Goal: Task Accomplishment & Management: Complete application form

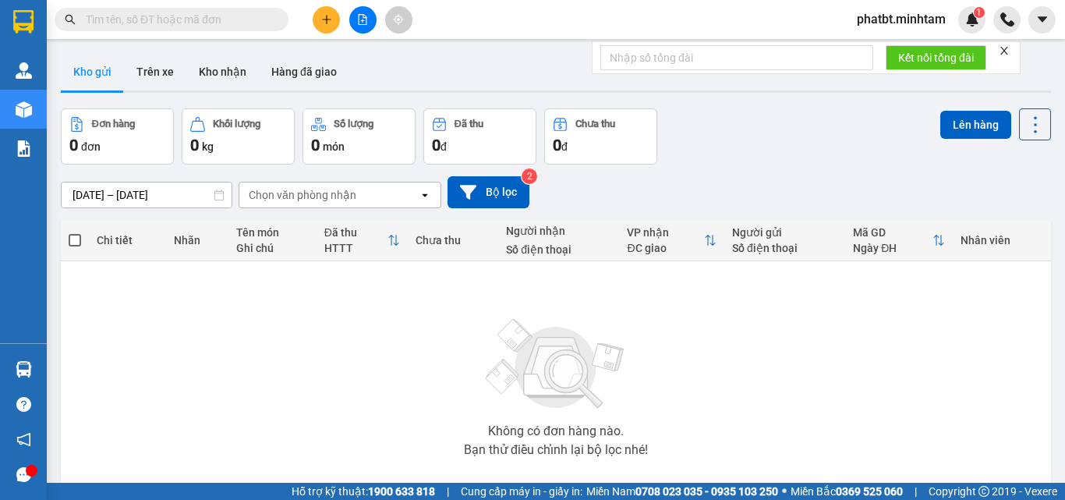
click at [766, 185] on div "[DATE] – [DATE] Press the down arrow key to interact with the calendar and sele…" at bounding box center [556, 192] width 990 height 32
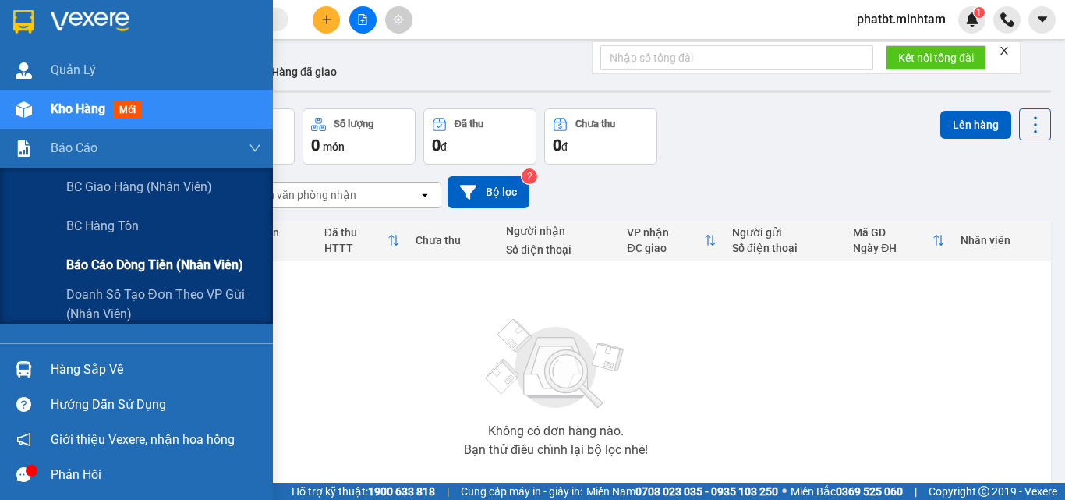
click at [108, 269] on span "Báo cáo dòng tiền (nhân viên)" at bounding box center [154, 264] width 177 height 19
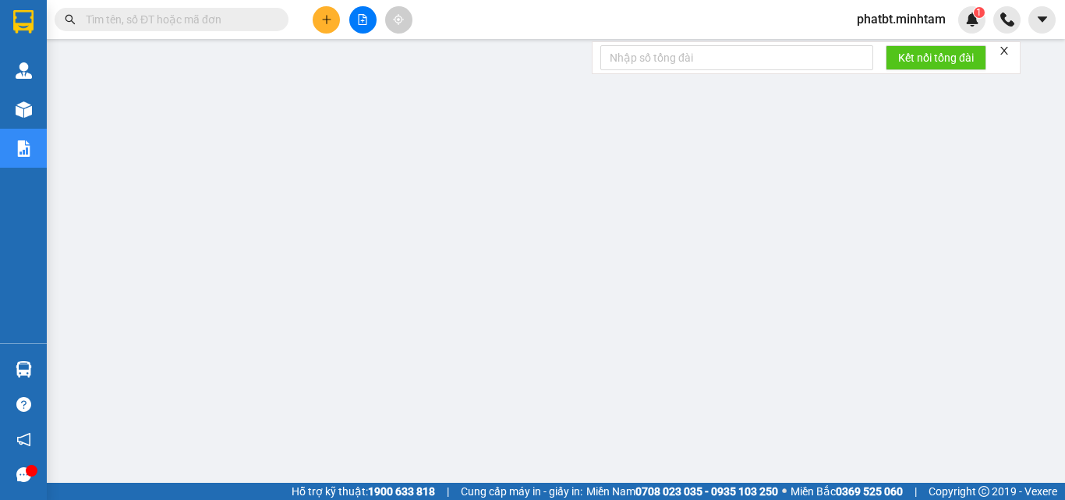
drag, startPoint x: 221, startPoint y: 238, endPoint x: 16, endPoint y: 107, distance: 243.9
click at [26, 101] on img at bounding box center [24, 109] width 16 height 16
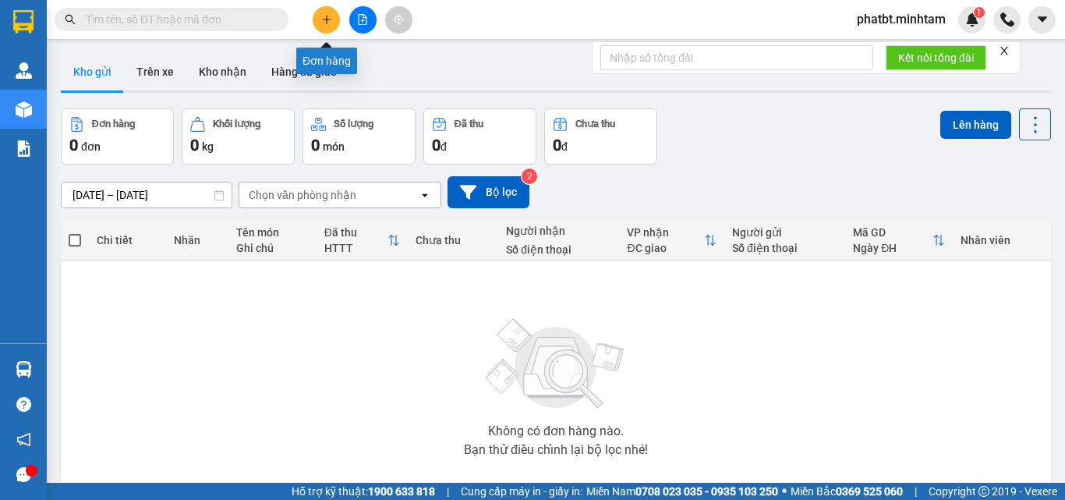
click at [327, 26] on button at bounding box center [326, 19] width 27 height 27
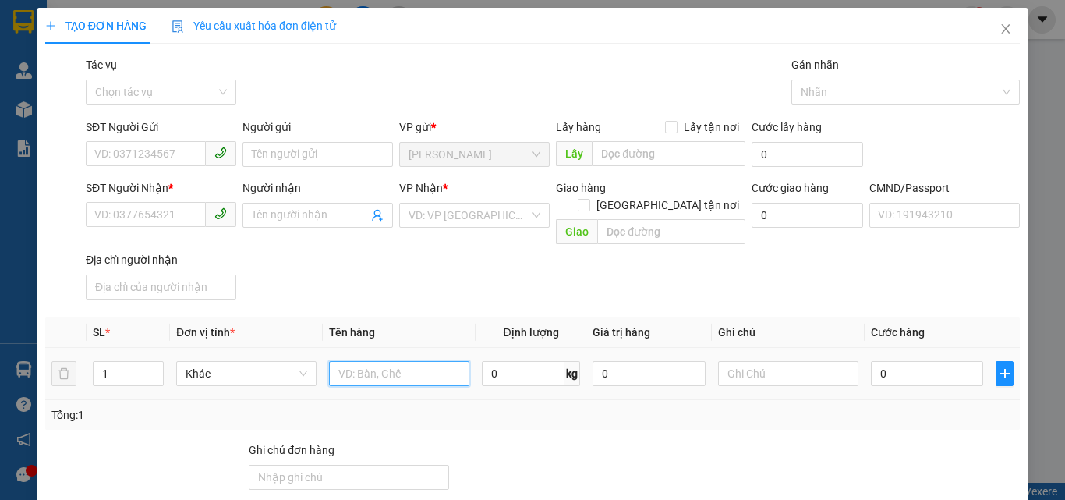
click at [422, 364] on input "text" at bounding box center [399, 373] width 140 height 25
type input "3"
type input "3 BAO 1 GIỎ ĐỆM NP 25/26/28/30KG (TC)"
click at [154, 367] on icon "up" at bounding box center [154, 369] width 5 height 5
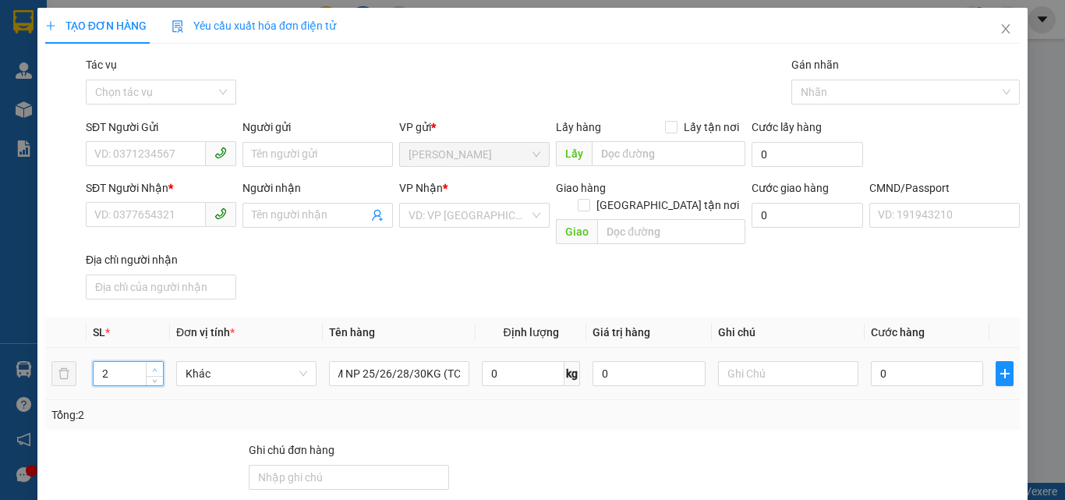
scroll to position [0, 0]
click at [153, 367] on icon "up" at bounding box center [154, 369] width 5 height 5
type input "4"
click at [153, 367] on icon "up" at bounding box center [154, 369] width 5 height 5
click at [155, 160] on input "SĐT Người Gửi" at bounding box center [146, 153] width 120 height 25
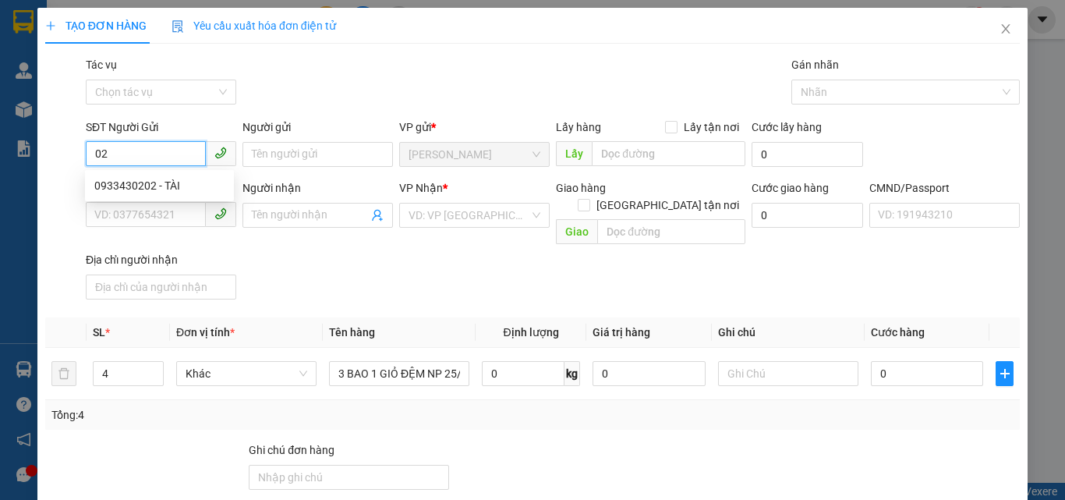
type input "0"
click at [164, 185] on div "0392024220 - PHƯỢNG" at bounding box center [159, 185] width 130 height 17
type input "0392024220"
type input "PHƯỢNG"
type input "0392024220"
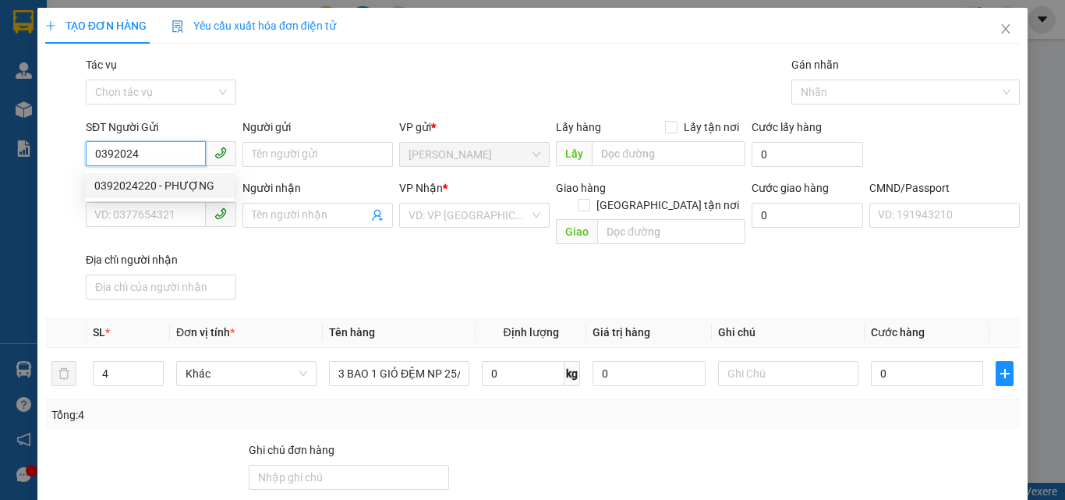
type input "PHƯỢNG"
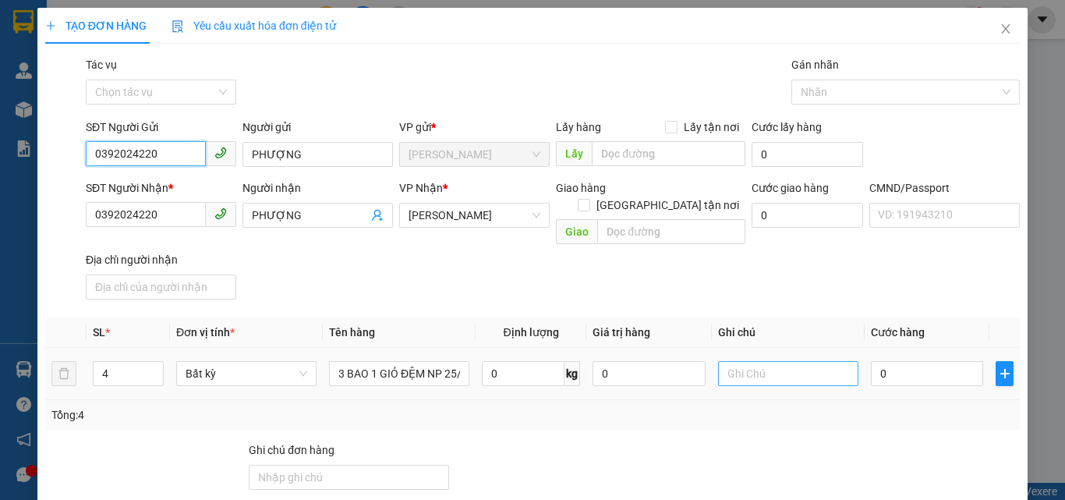
type input "0392024220"
click at [764, 362] on input "text" at bounding box center [788, 373] width 140 height 25
type input "10H PHÁT"
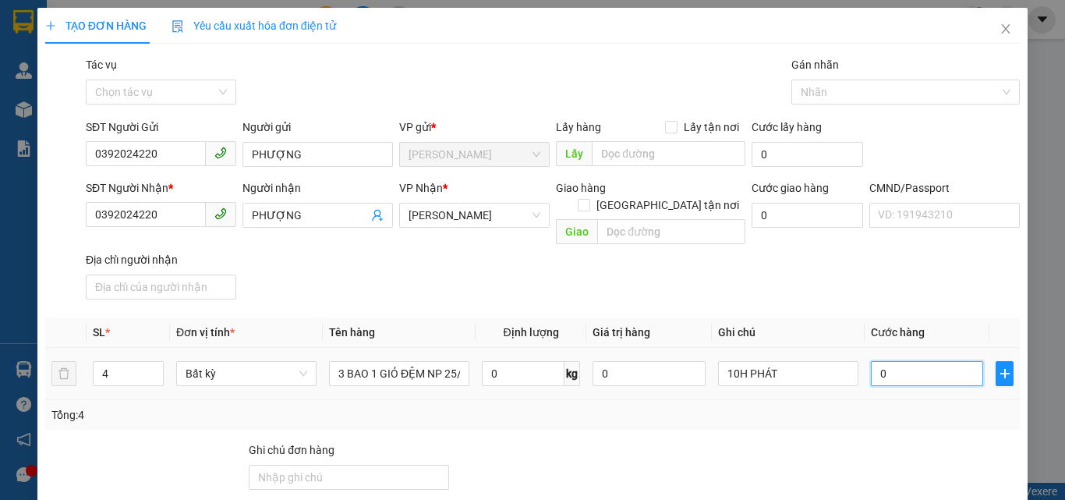
click at [890, 361] on input "0" at bounding box center [927, 373] width 112 height 25
type input "1"
type input "17"
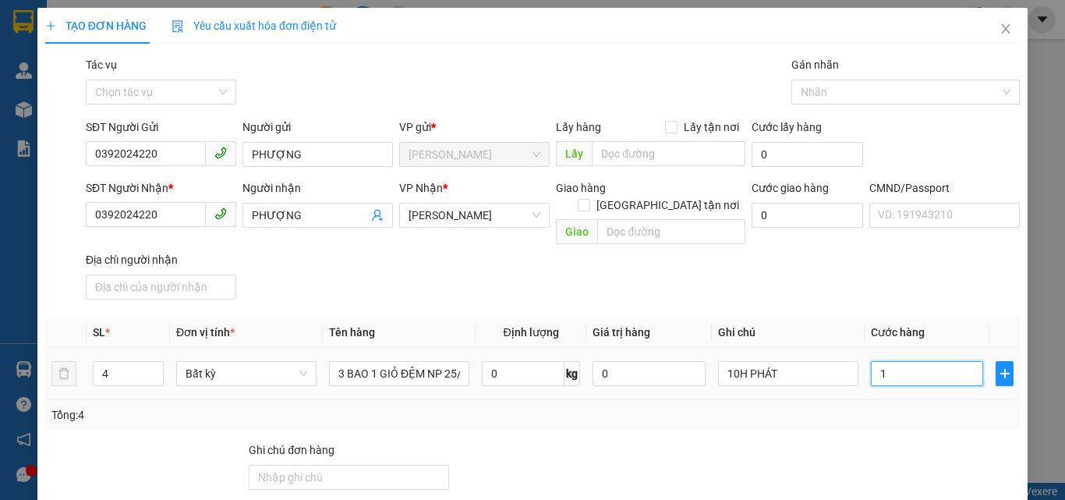
type input "17"
type input "175"
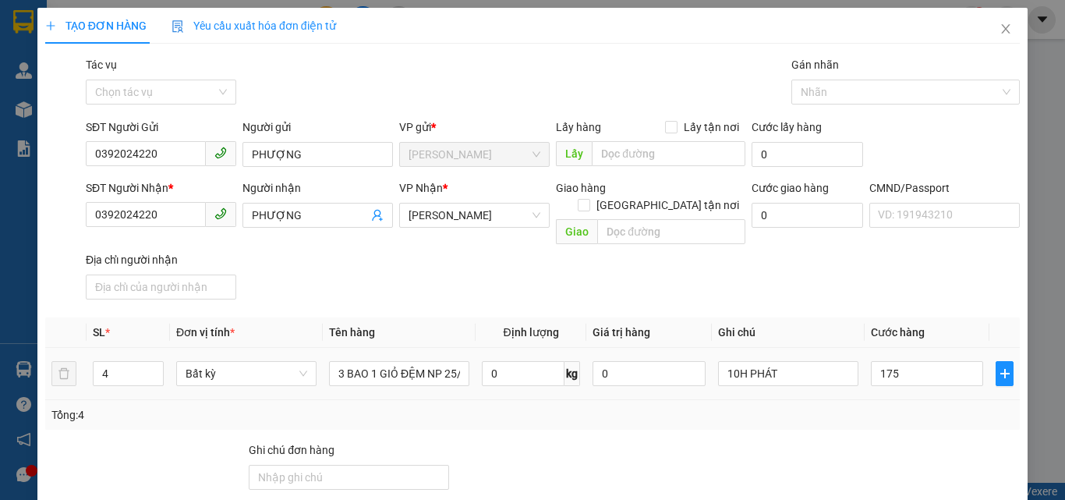
type input "175.000"
click at [849, 282] on div "SĐT Người Nhận * 0392024220 Người nhận PHƯỢNG VP Nhận * [PERSON_NAME] hàng Giao…" at bounding box center [553, 242] width 940 height 126
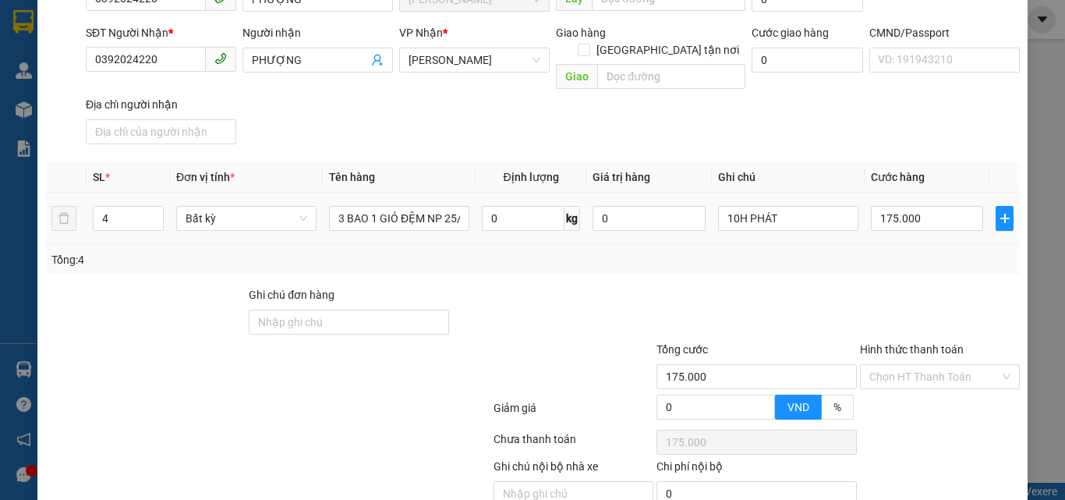
scroll to position [211, 0]
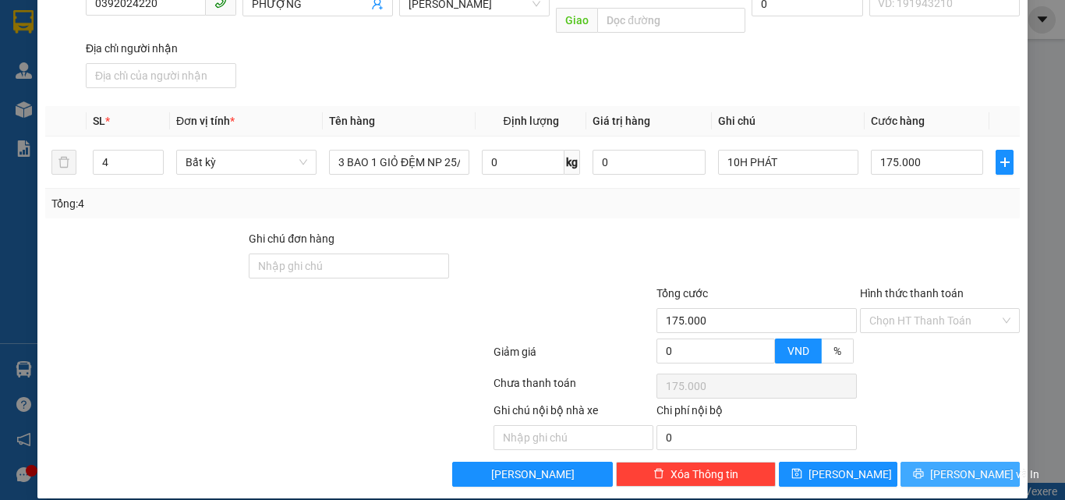
click at [923, 463] on button "[PERSON_NAME] và In" at bounding box center [959, 473] width 119 height 25
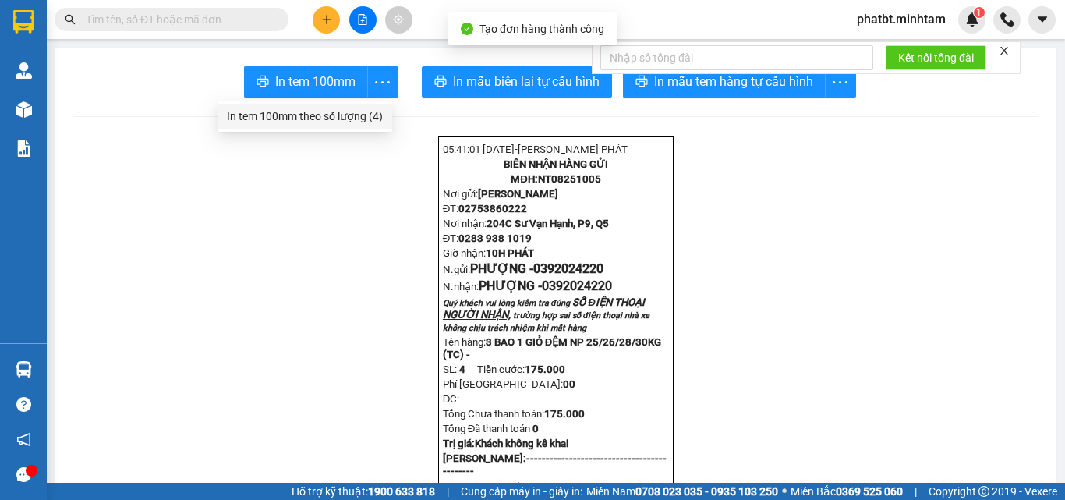
click at [366, 111] on div "In tem 100mm theo số lượng (4)" at bounding box center [305, 116] width 156 height 17
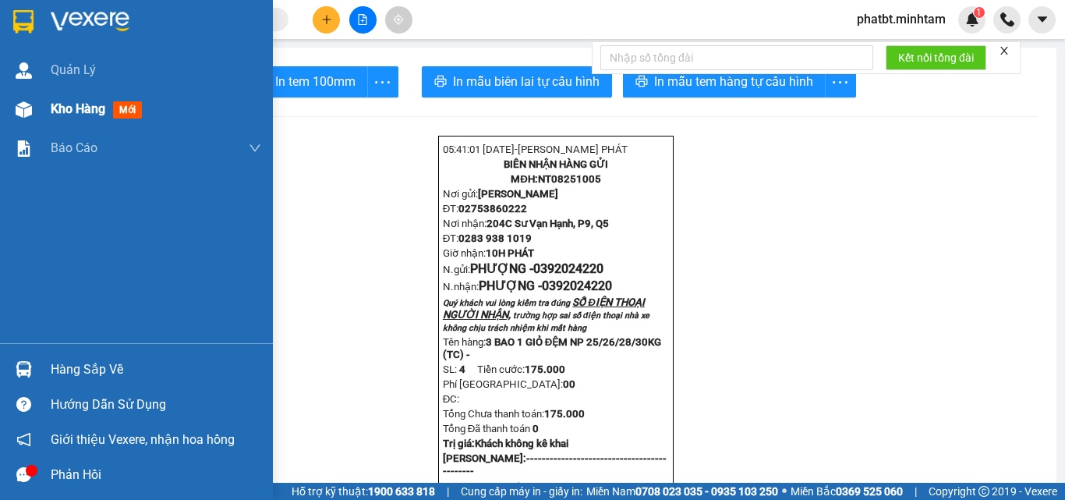
click at [64, 116] on span "Kho hàng" at bounding box center [78, 108] width 55 height 15
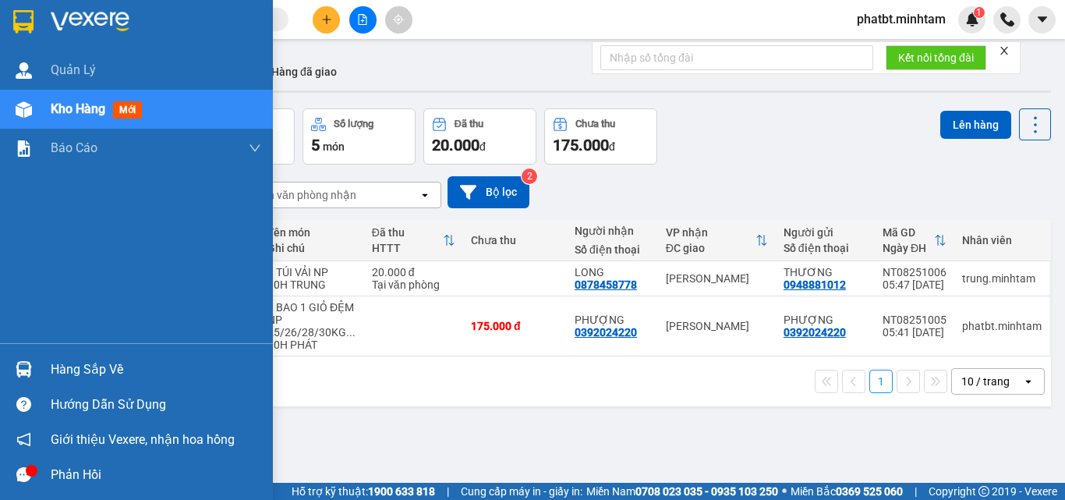
click at [82, 372] on div "Hàng sắp về" at bounding box center [156, 369] width 210 height 23
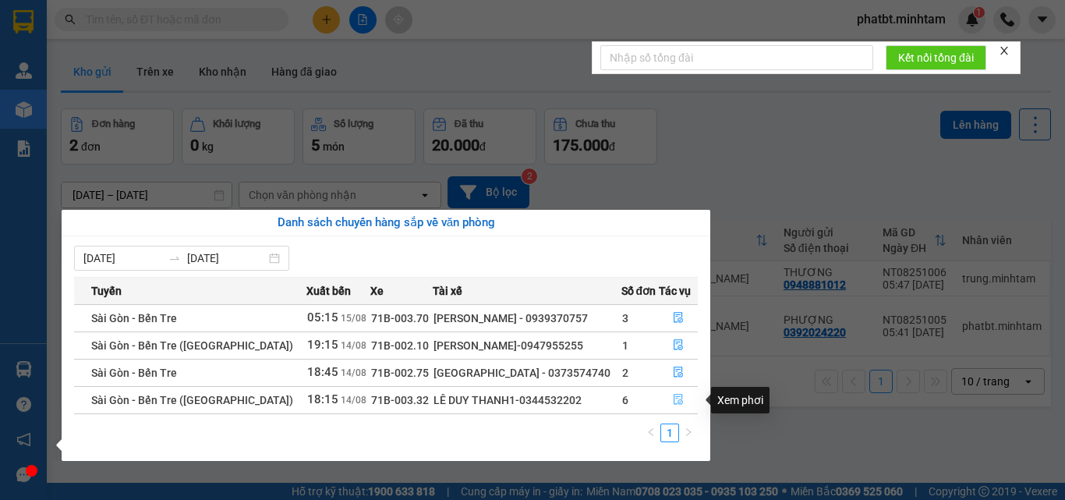
click at [673, 398] on icon "file-done" at bounding box center [678, 399] width 11 height 11
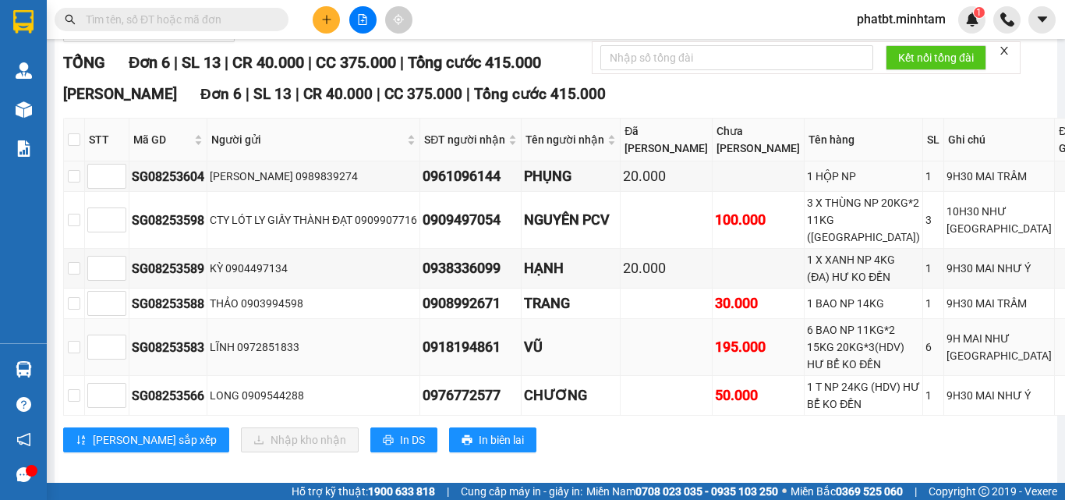
scroll to position [377, 0]
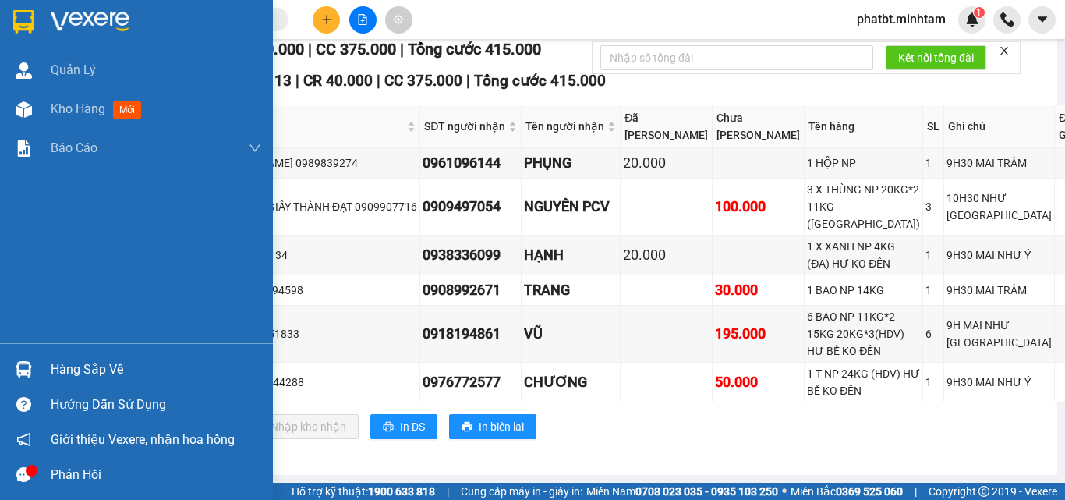
click at [85, 373] on div "Hàng sắp về" at bounding box center [156, 369] width 210 height 23
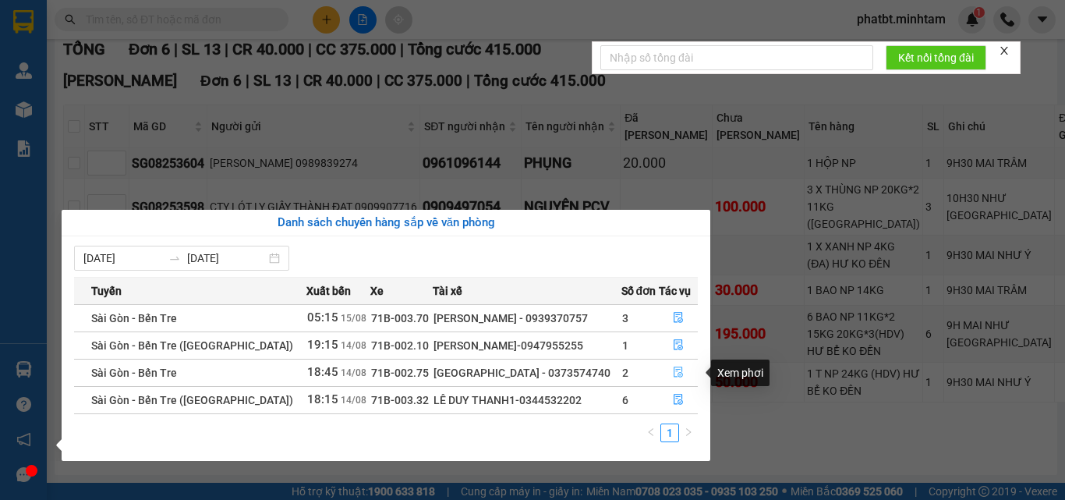
click at [676, 373] on icon "file-done" at bounding box center [677, 372] width 9 height 11
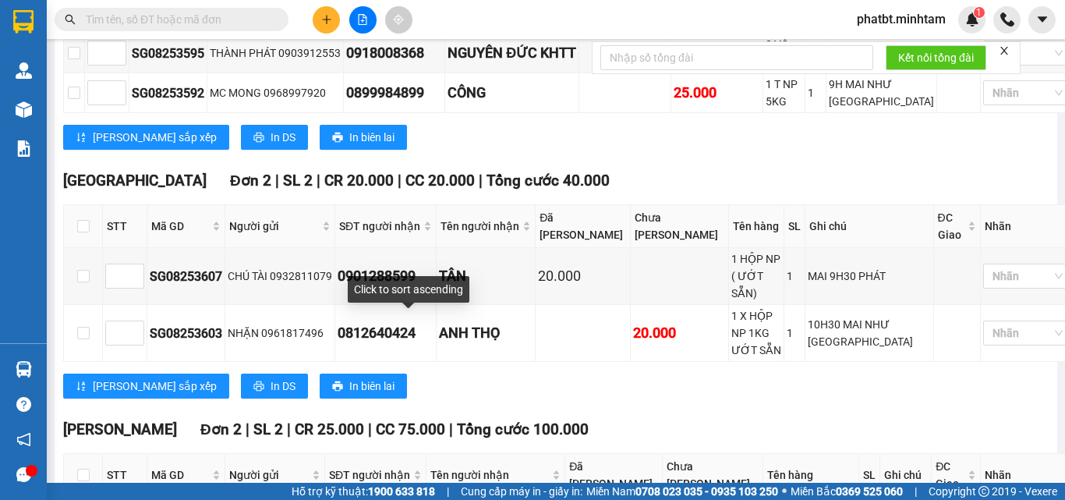
scroll to position [737, 0]
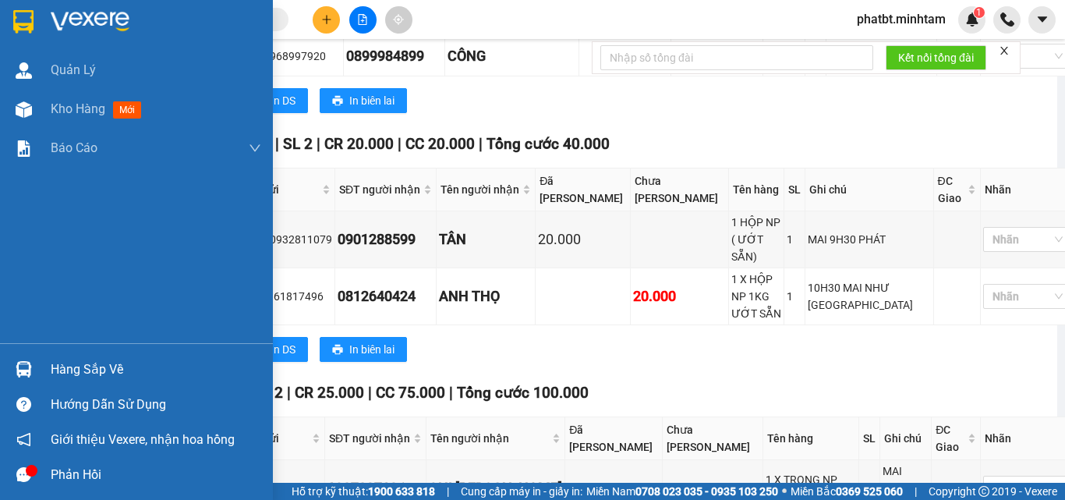
click at [71, 376] on div "Hàng sắp về" at bounding box center [156, 369] width 210 height 23
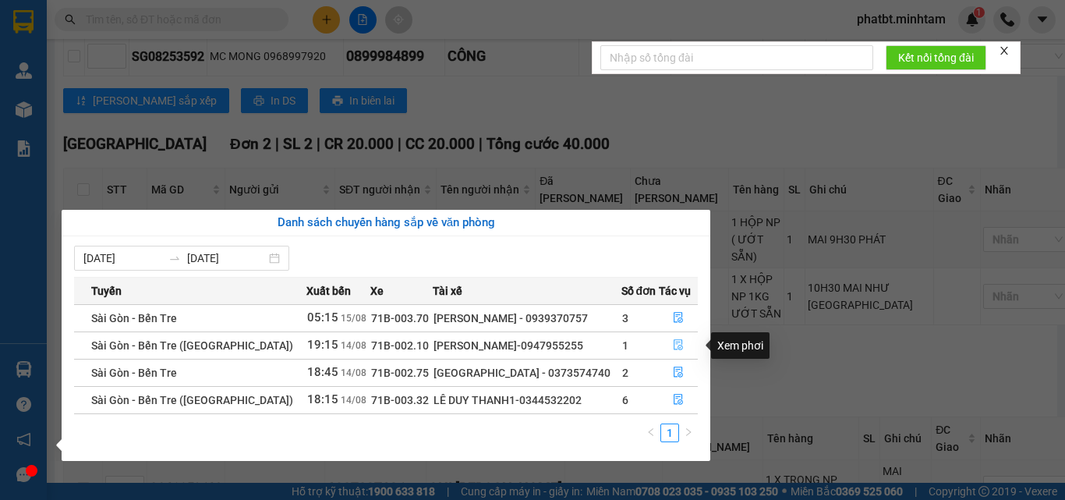
click at [673, 341] on icon "file-done" at bounding box center [678, 344] width 11 height 11
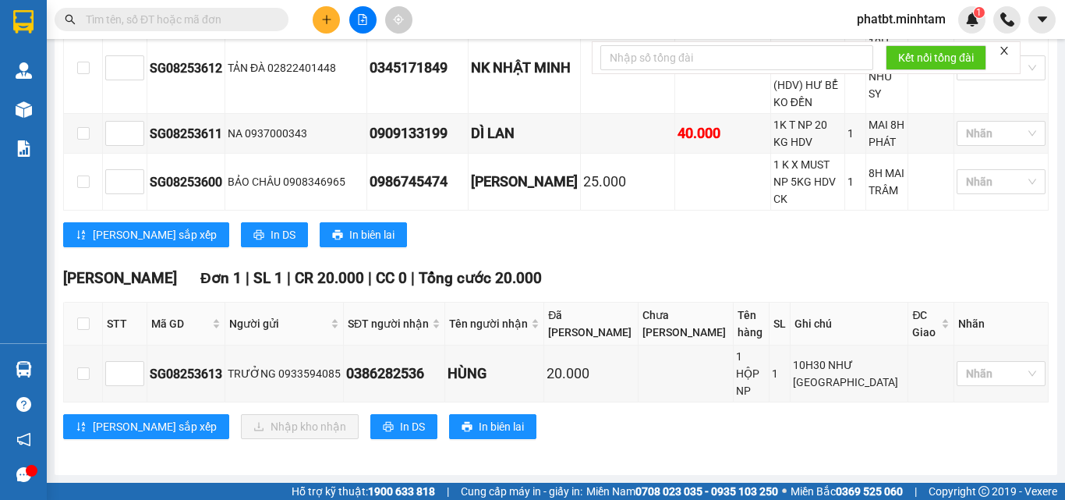
scroll to position [343, 0]
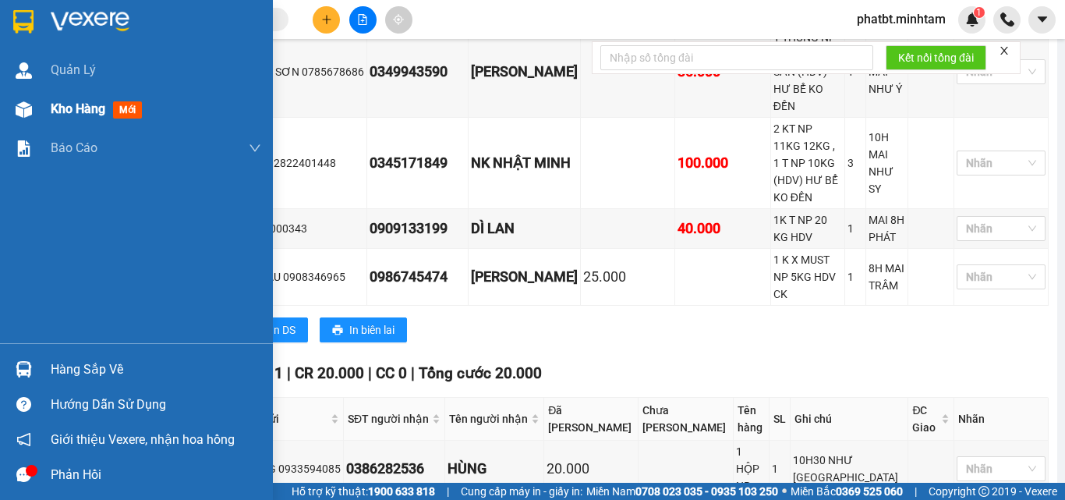
click at [77, 111] on span "Kho hàng" at bounding box center [78, 108] width 55 height 15
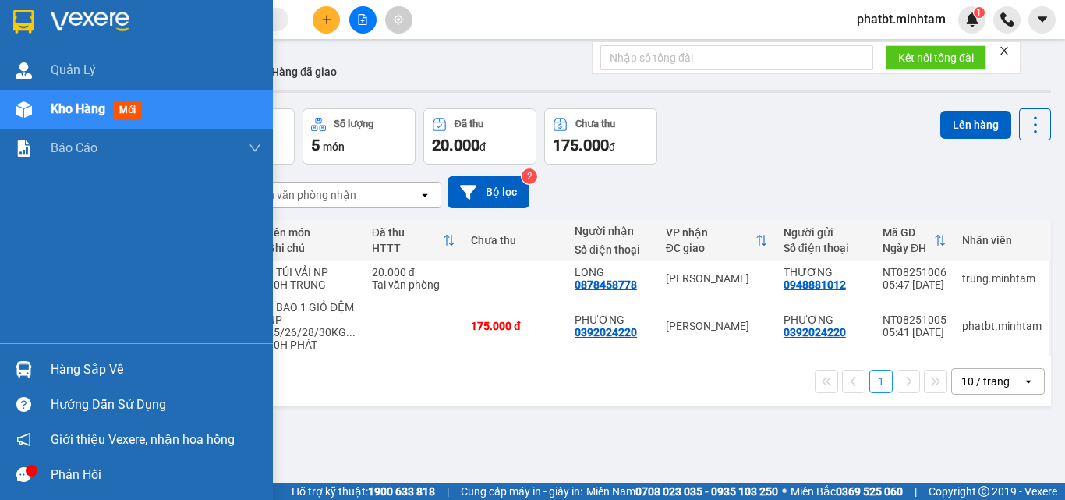
drag, startPoint x: 52, startPoint y: 366, endPoint x: 47, endPoint y: 359, distance: 8.9
click at [52, 365] on div "Hàng sắp về" at bounding box center [156, 369] width 210 height 23
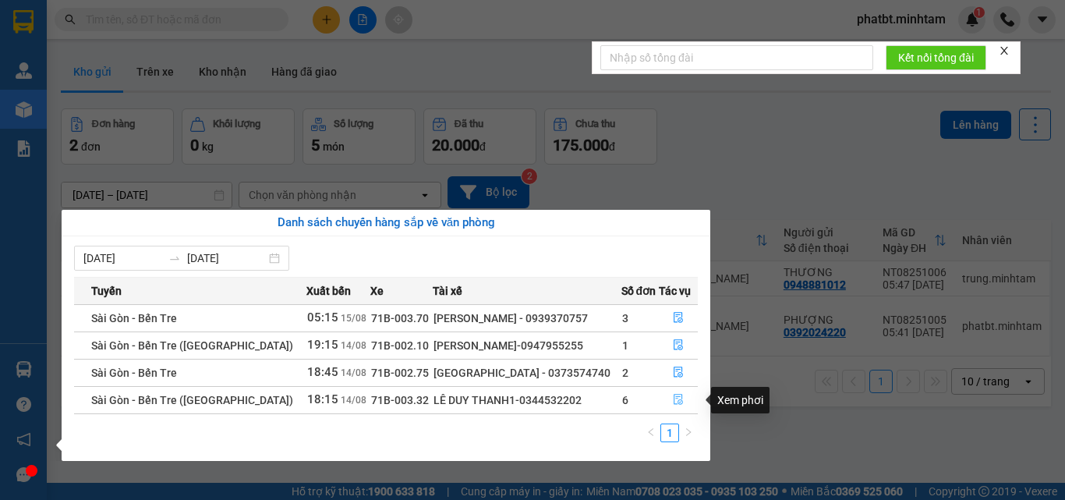
click at [673, 403] on icon "file-done" at bounding box center [678, 399] width 11 height 11
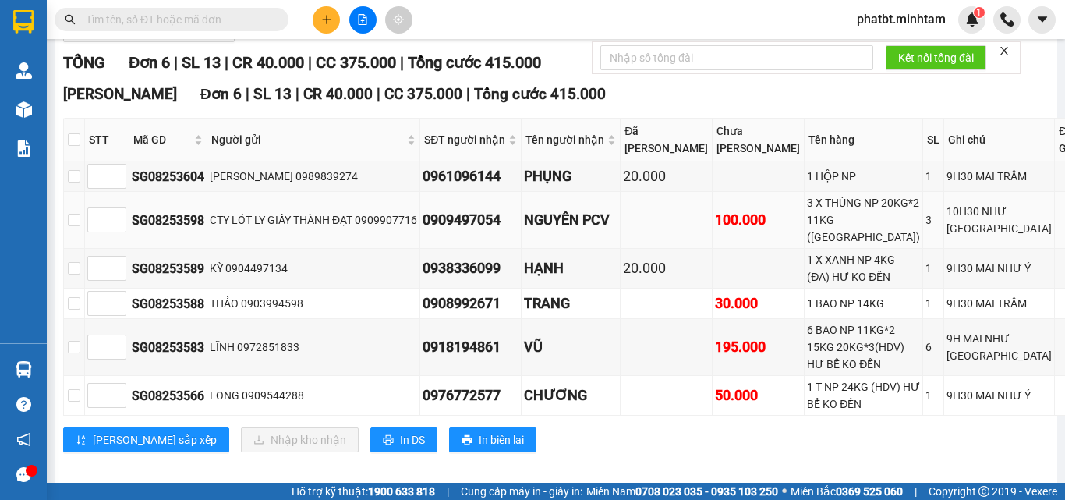
scroll to position [377, 0]
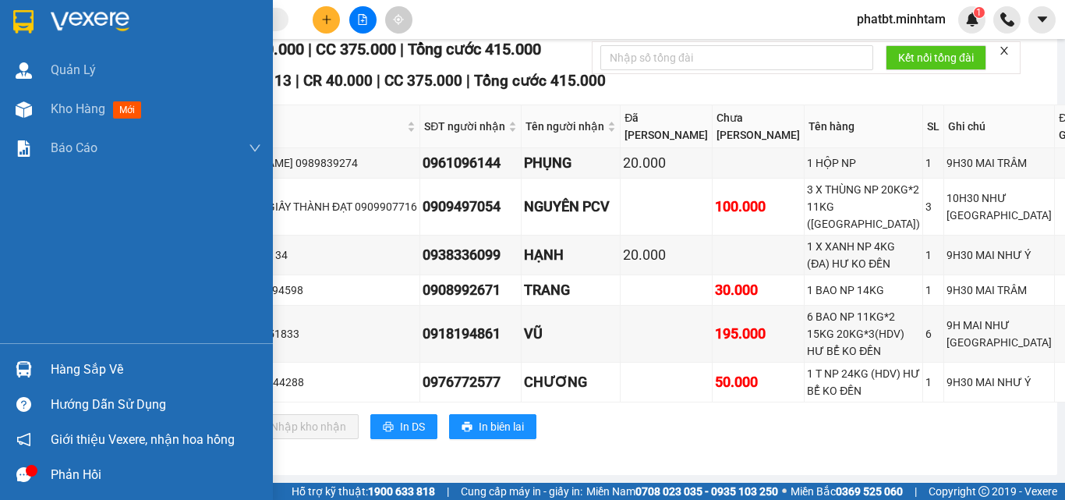
click at [60, 368] on div "Hàng sắp về" at bounding box center [156, 369] width 210 height 23
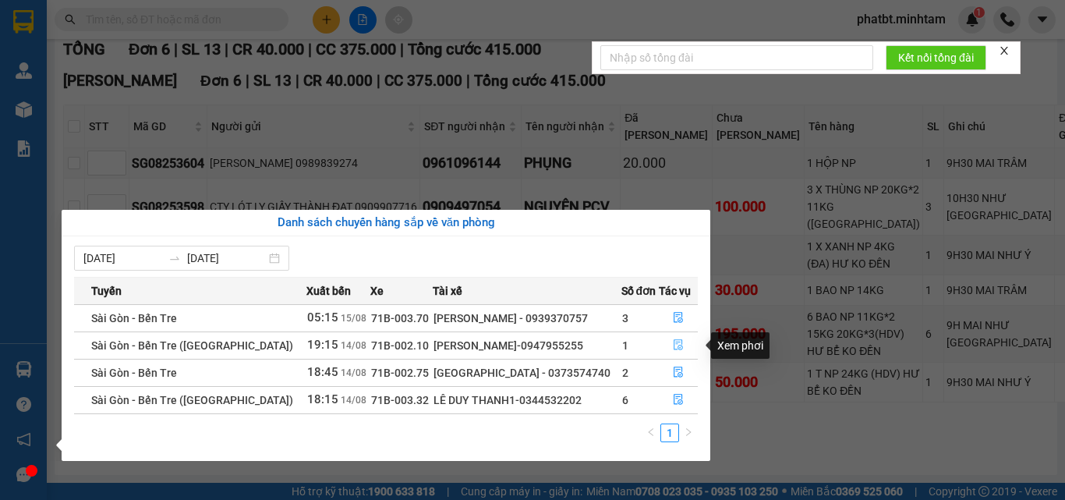
click at [673, 342] on icon "file-done" at bounding box center [677, 345] width 9 height 11
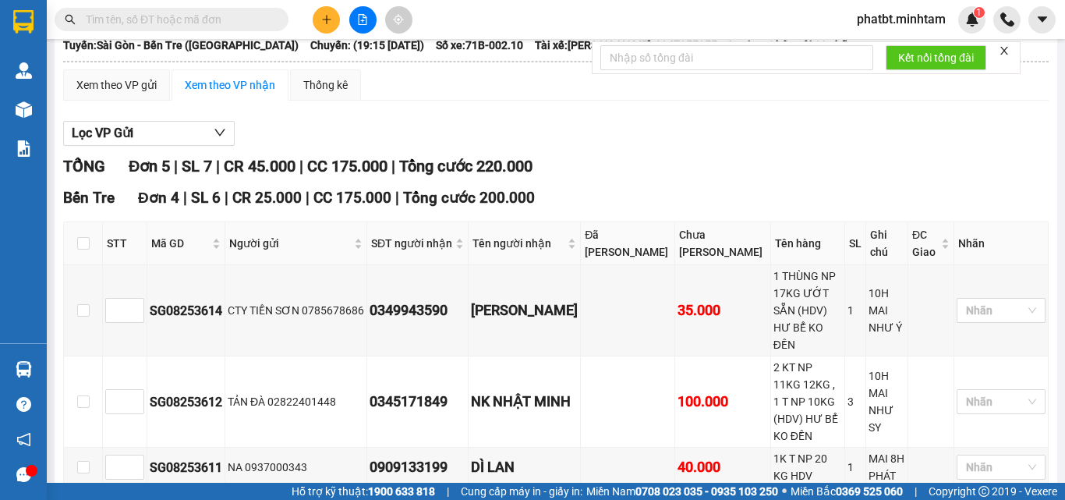
scroll to position [343, 0]
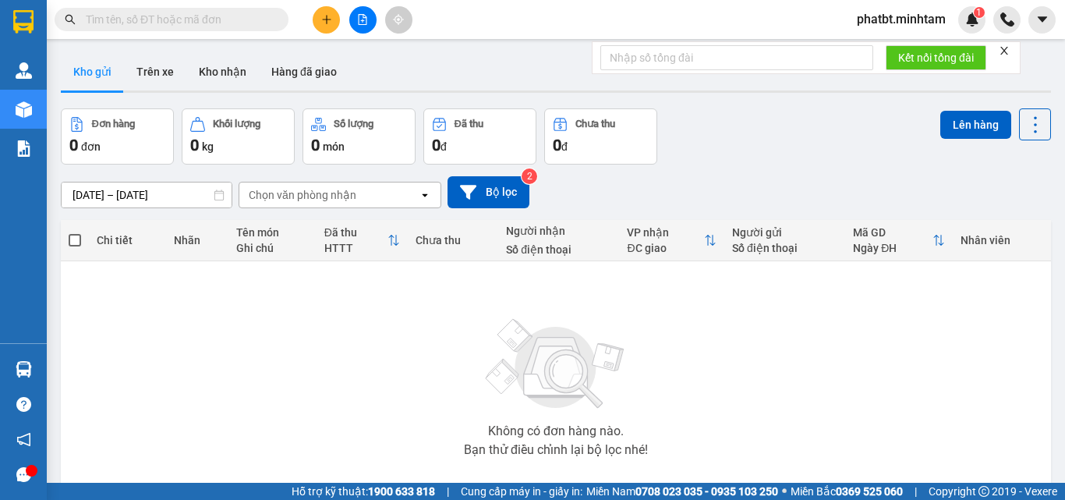
click at [238, 9] on span at bounding box center [172, 19] width 234 height 23
click at [238, 15] on input "text" at bounding box center [178, 19] width 184 height 17
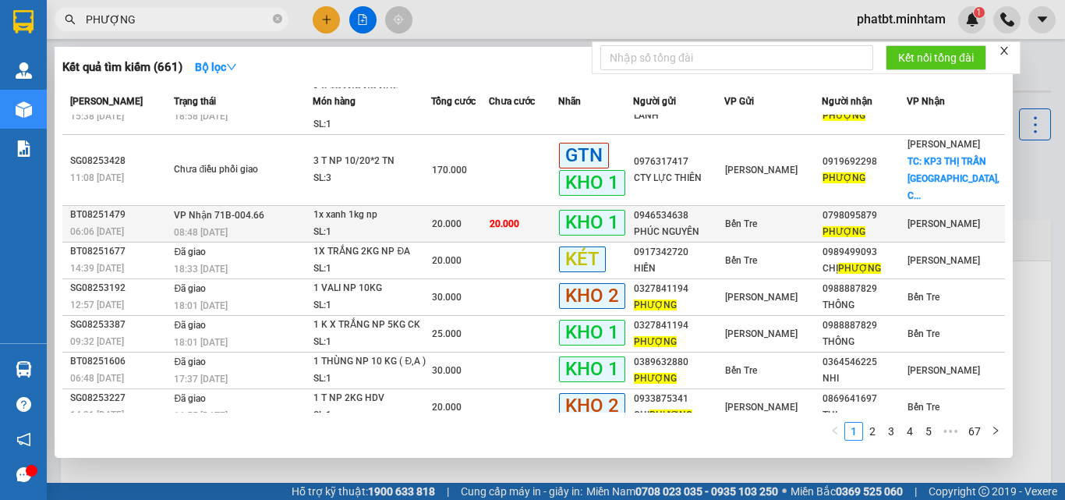
scroll to position [104, 0]
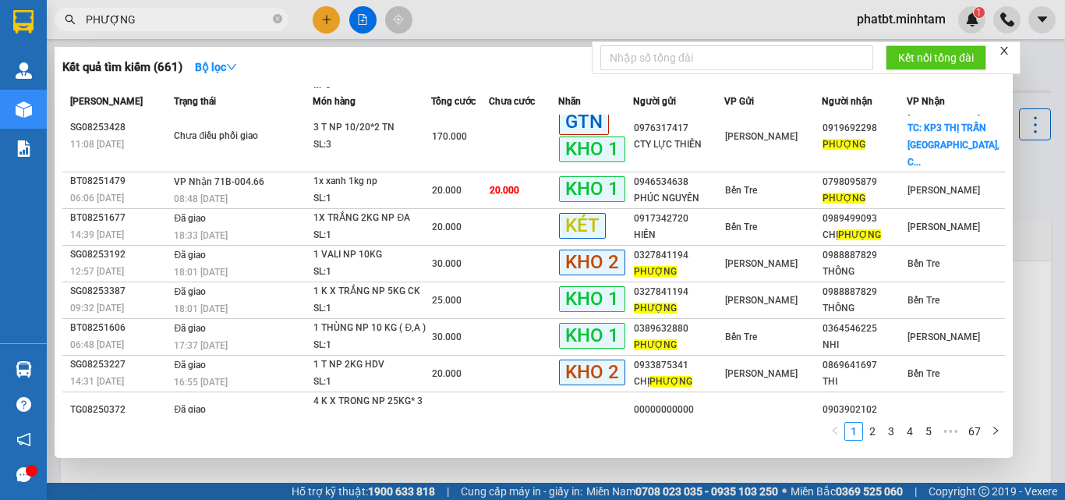
type input "PHƯỢNG"
